Goal: Task Accomplishment & Management: Use online tool/utility

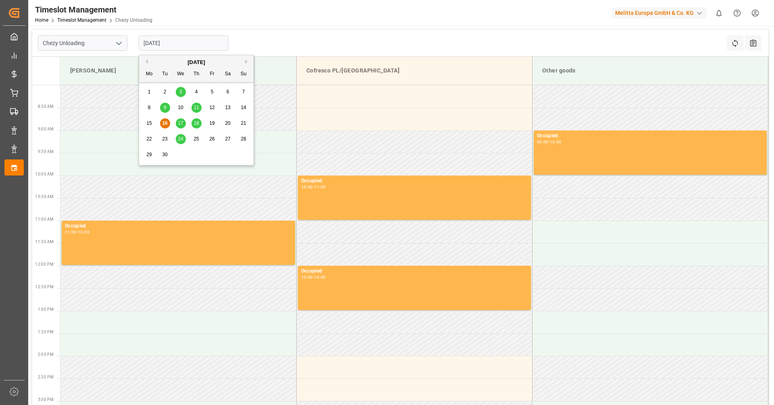
click at [180, 139] on span "24" at bounding box center [180, 139] width 5 height 6
type input "[DATE]"
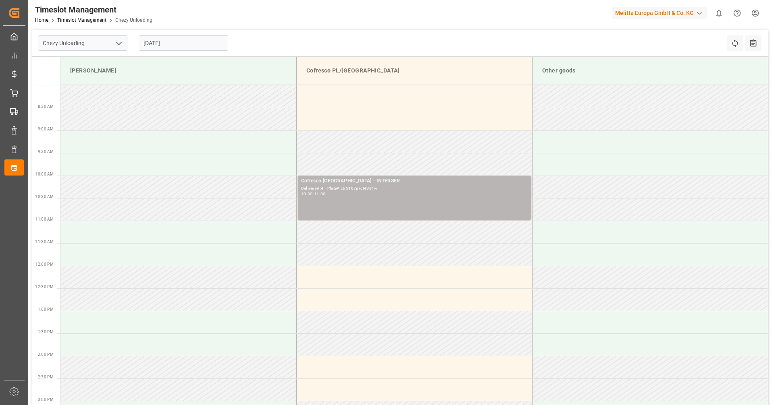
click at [382, 199] on div "Cofresco [GEOGRAPHIC_DATA] - INTERSER Delivery#:4 - Plate#:ctr5107p/ct4381w 10:…" at bounding box center [414, 197] width 226 height 41
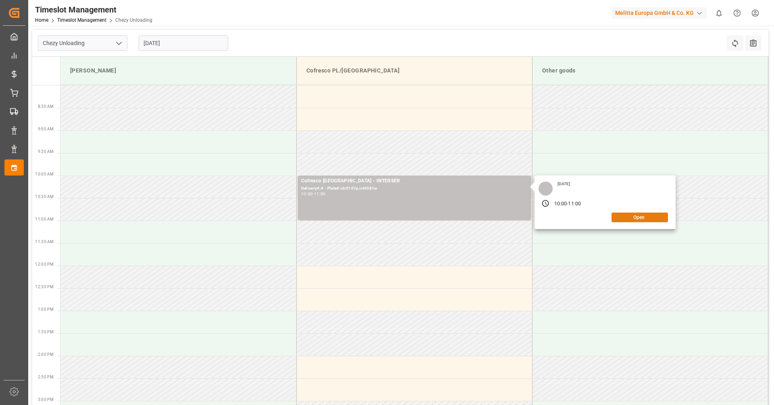
click at [644, 217] on button "Open" at bounding box center [639, 218] width 56 height 10
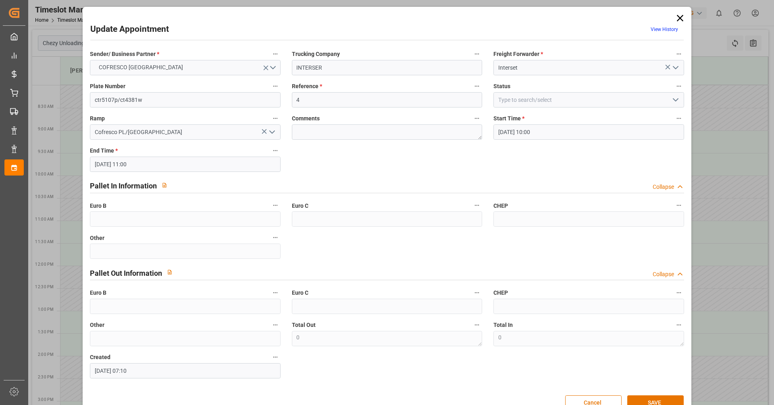
type input "[DATE] 10:00"
type input "[DATE] 11:00"
type input "[DATE] 07:10"
click at [317, 103] on input "4" at bounding box center [387, 99] width 190 height 15
paste input "489587"
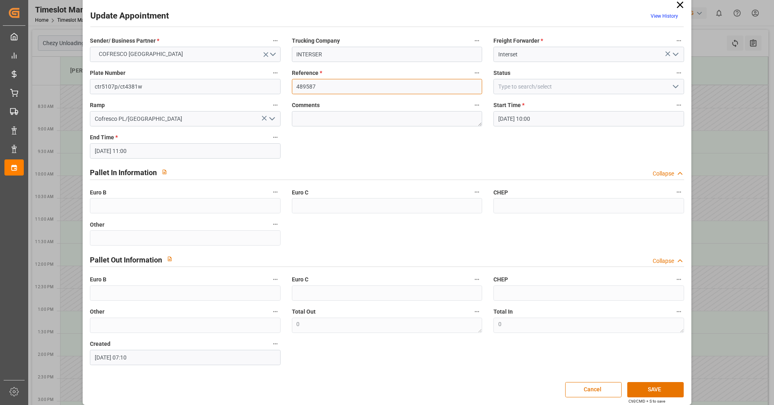
scroll to position [20, 0]
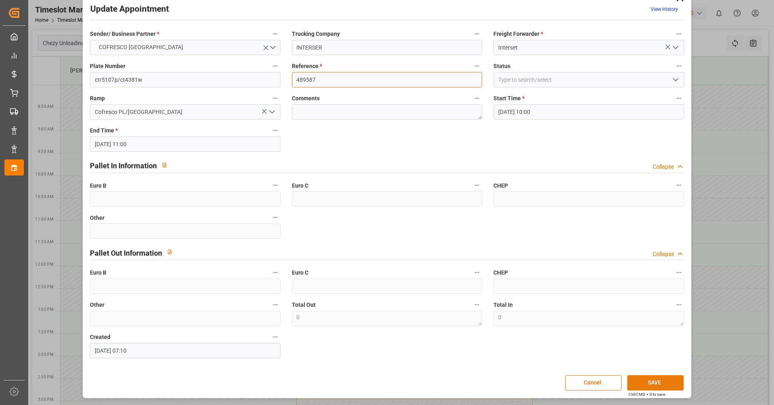
type input "489587"
click at [648, 380] on button "SAVE" at bounding box center [655, 383] width 56 height 15
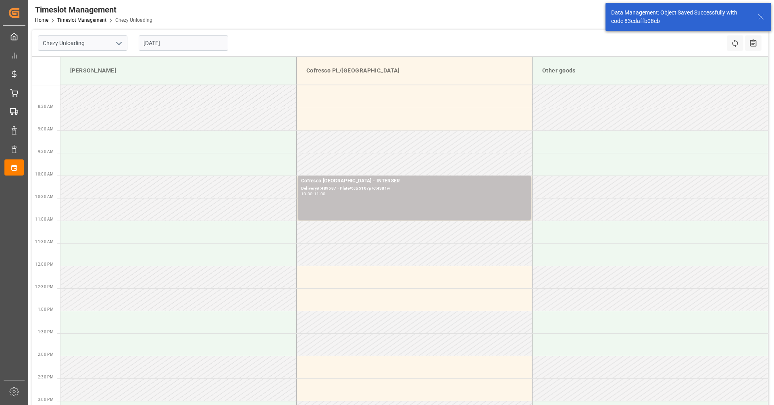
click at [175, 44] on input "[DATE]" at bounding box center [183, 42] width 89 height 15
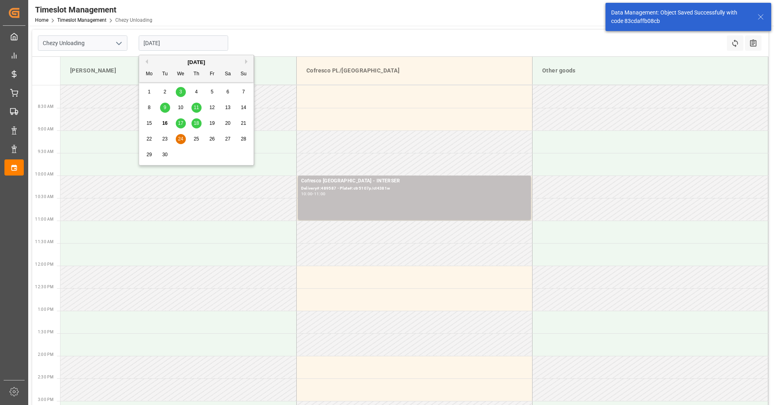
click at [181, 123] on span "17" at bounding box center [180, 124] width 5 height 6
type input "[DATE]"
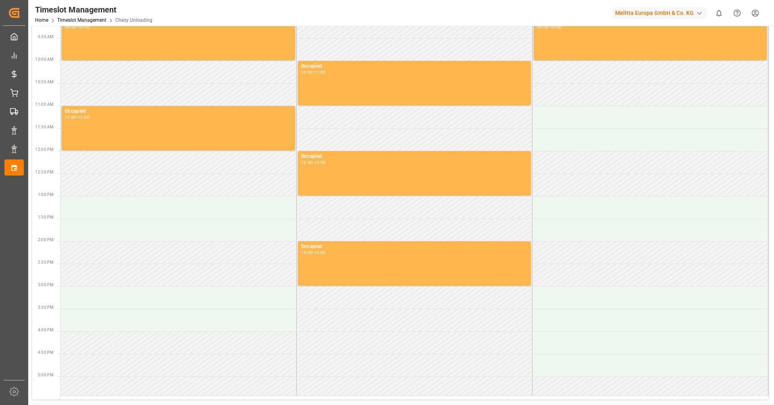
scroll to position [3, 0]
